Goal: Find specific page/section: Find specific page/section

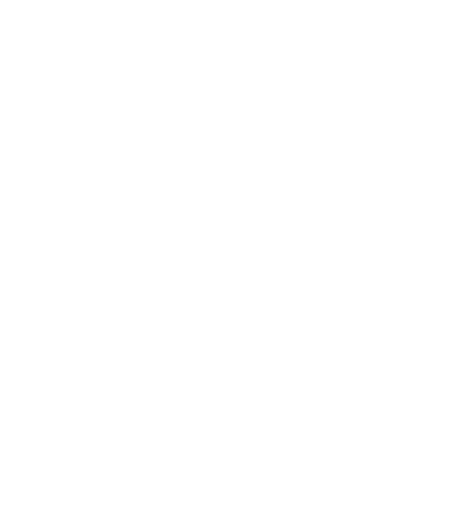
select select "Song"
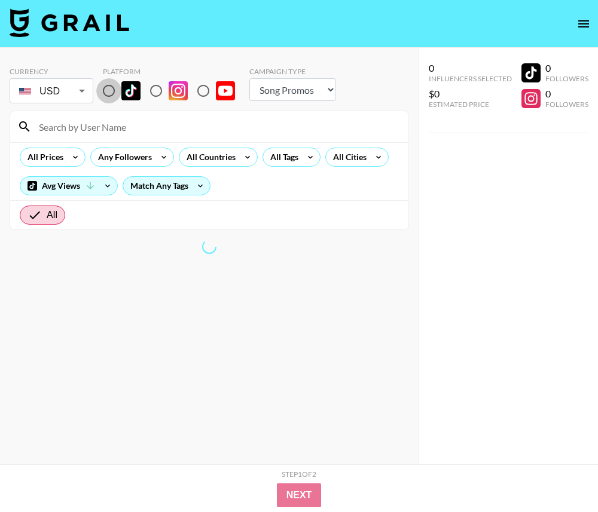
click at [111, 90] on input "radio" at bounding box center [108, 90] width 25 height 25
radio input "true"
click at [111, 122] on input at bounding box center [216, 126] width 369 height 19
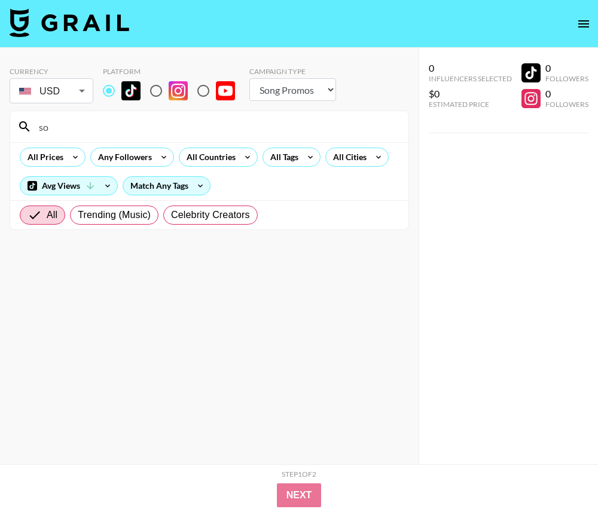
type input "s"
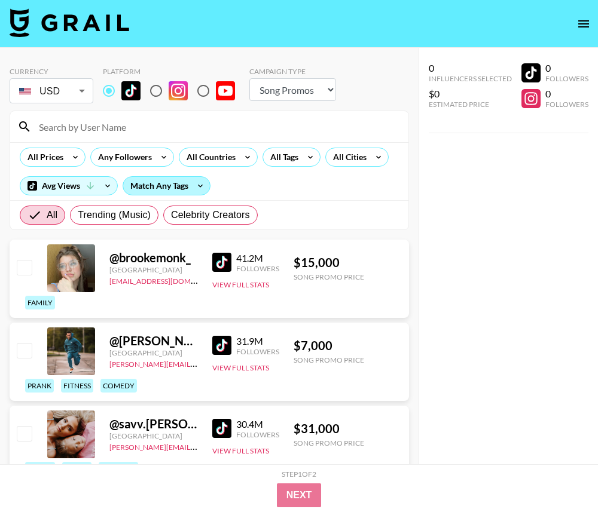
click at [188, 188] on div "Match Any Tags" at bounding box center [166, 186] width 87 height 18
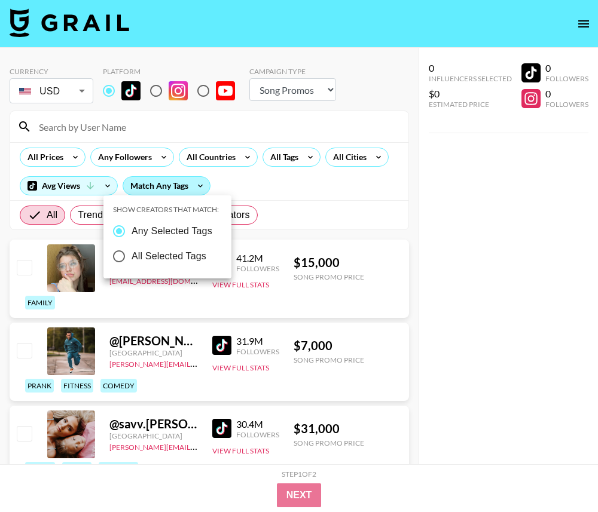
click at [188, 188] on div at bounding box center [299, 256] width 598 height 512
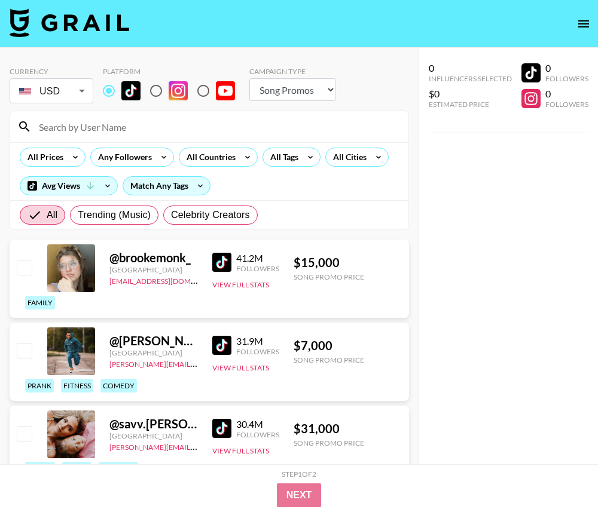
click at [121, 128] on input at bounding box center [216, 126] width 369 height 19
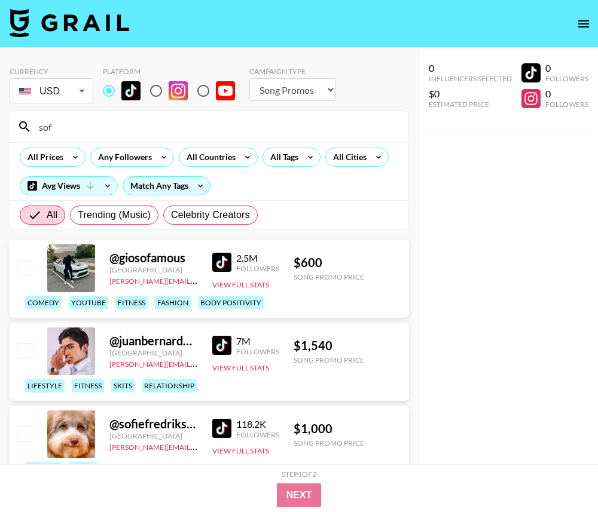
click at [179, 123] on input "sof" at bounding box center [216, 126] width 369 height 19
paste input "ofencas"
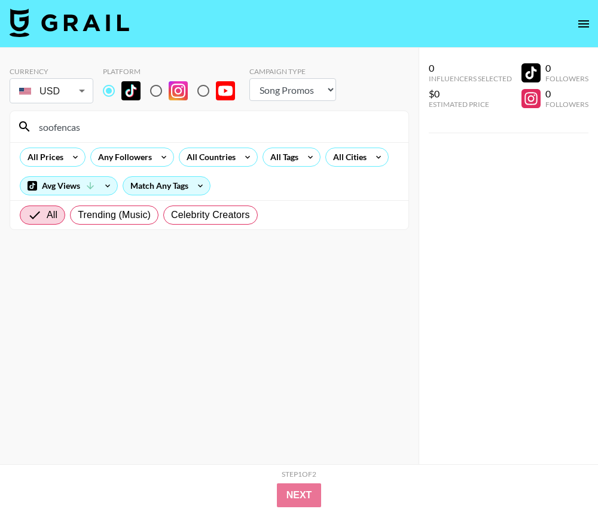
type input "soofencas"
